Goal: Contribute content: Add original content to the website for others to see

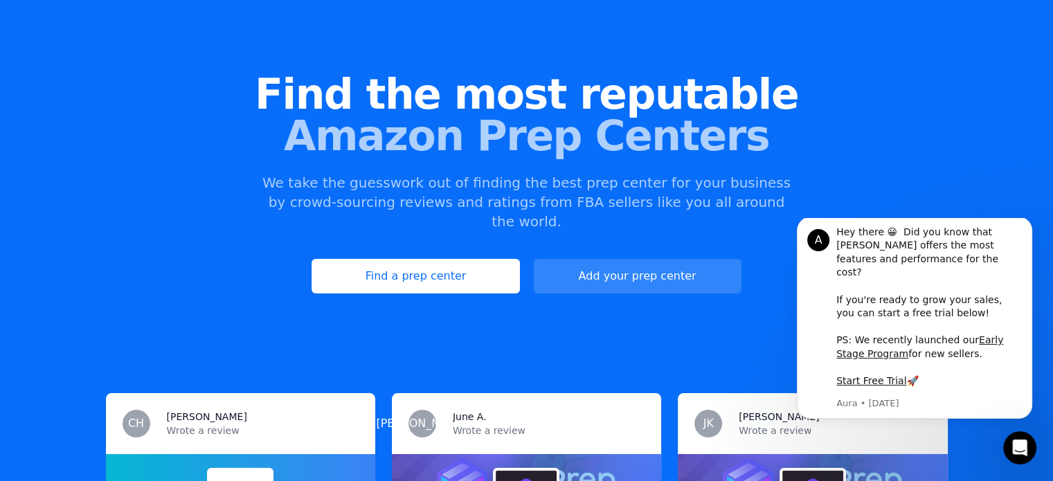
scroll to position [71, 0]
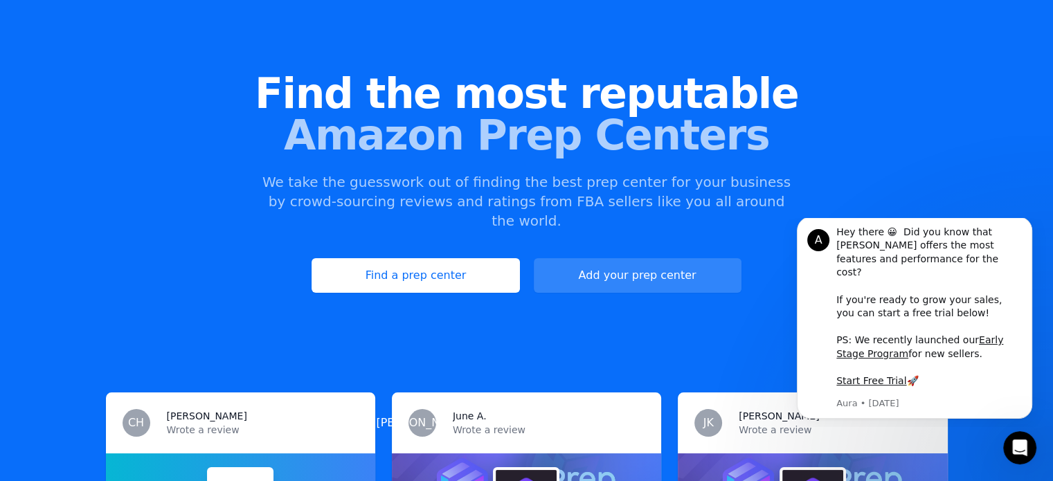
click at [846, 190] on div "Find the most reputable Amazon Prep Centers We take the guesswork out of findin…" at bounding box center [526, 182] width 1053 height 375
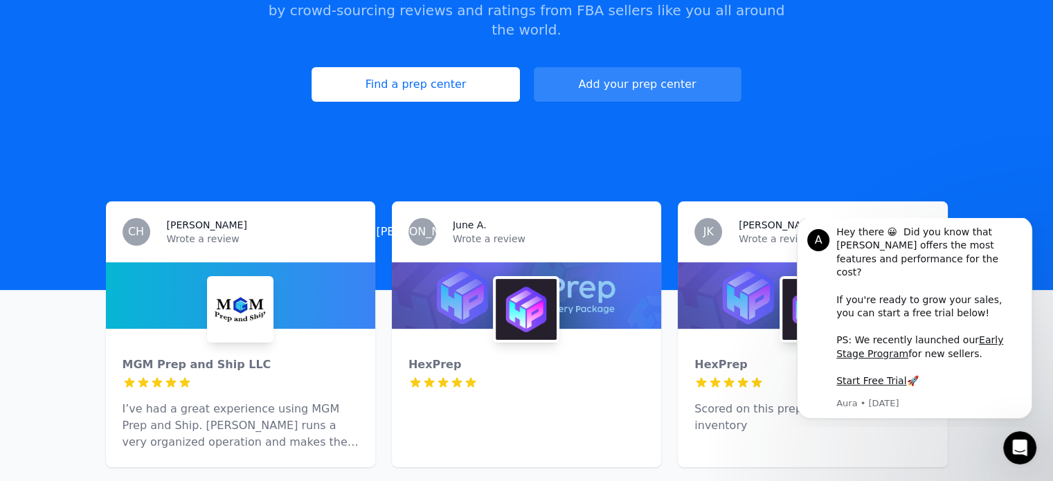
scroll to position [0, 0]
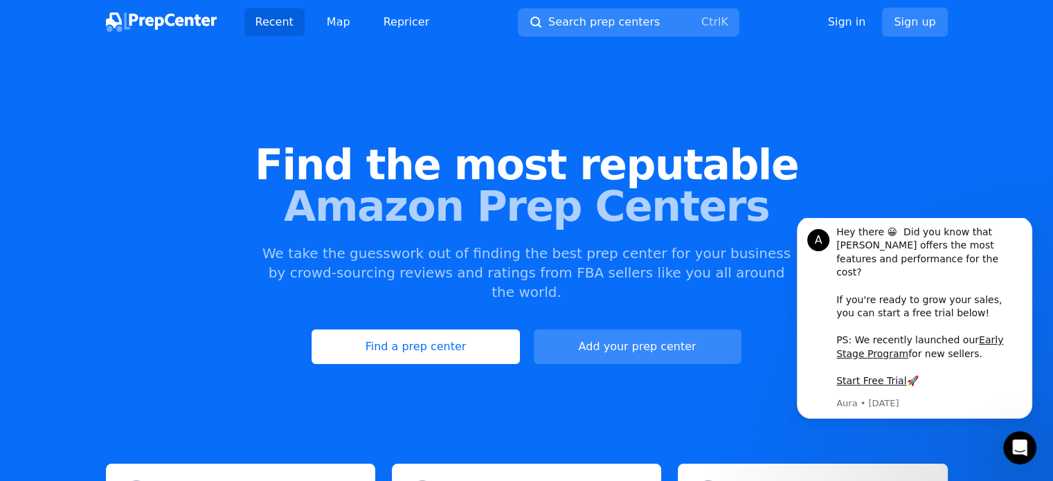
click at [590, 329] on link "Add your prep center" at bounding box center [638, 346] width 208 height 35
click at [581, 329] on link "Add your prep center" at bounding box center [638, 346] width 208 height 35
click at [583, 329] on link "Add your prep center" at bounding box center [638, 346] width 208 height 35
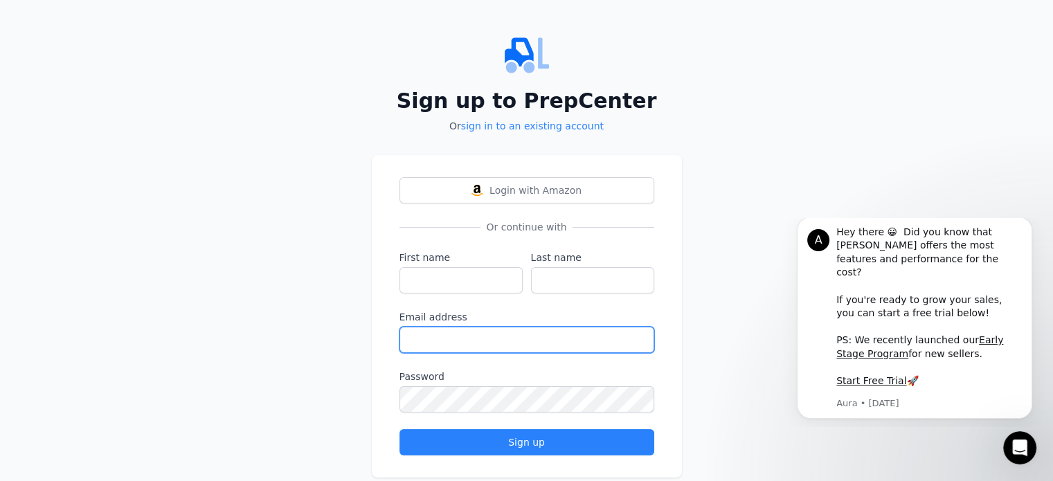
click at [583, 328] on input "Email address" at bounding box center [526, 340] width 255 height 26
click at [801, 160] on div "Sign up to PrepCenter Or sign in to an existing account Login with Amazon Or co…" at bounding box center [526, 255] width 1053 height 511
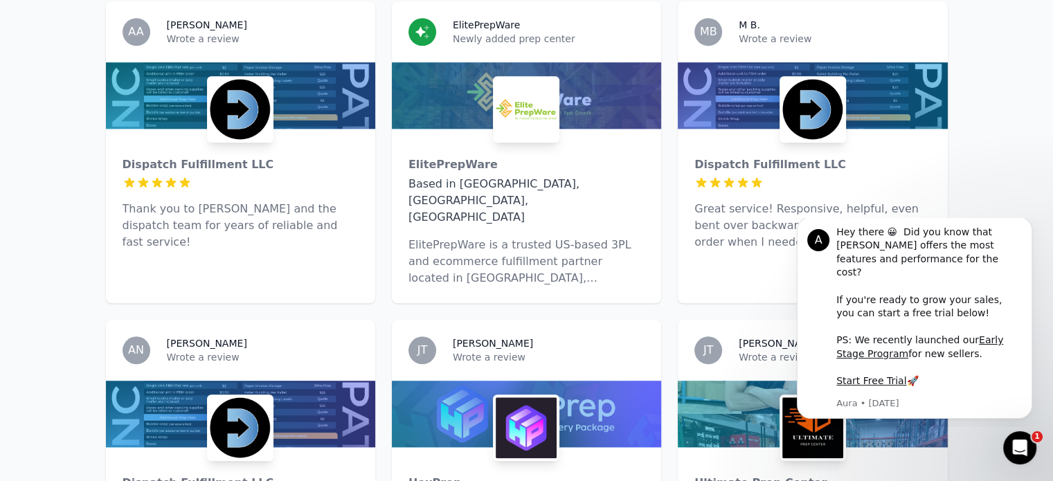
scroll to position [1349, 0]
